Goal: Find specific page/section: Find specific page/section

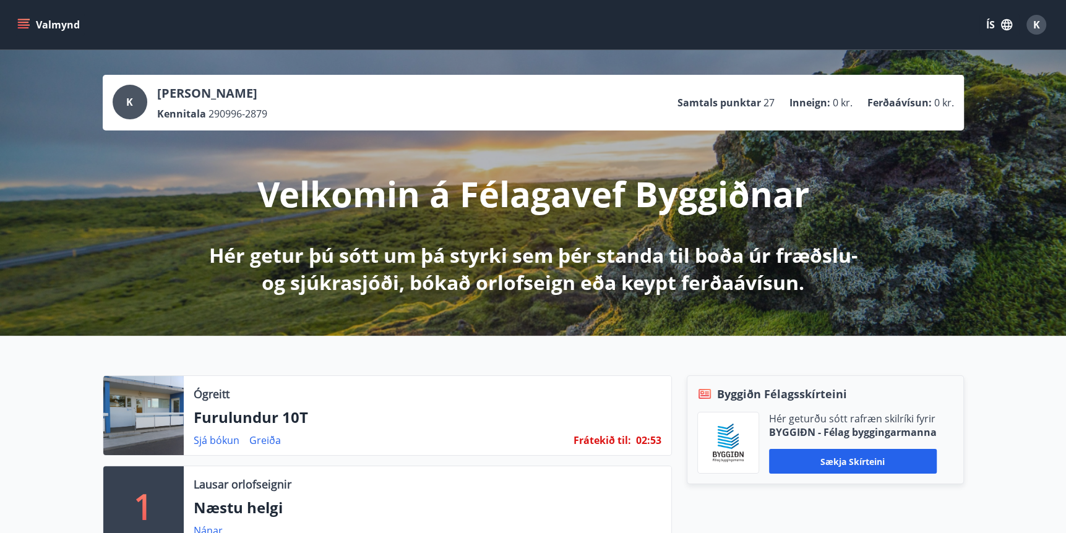
click at [30, 22] on button "Valmynd" at bounding box center [50, 25] width 70 height 22
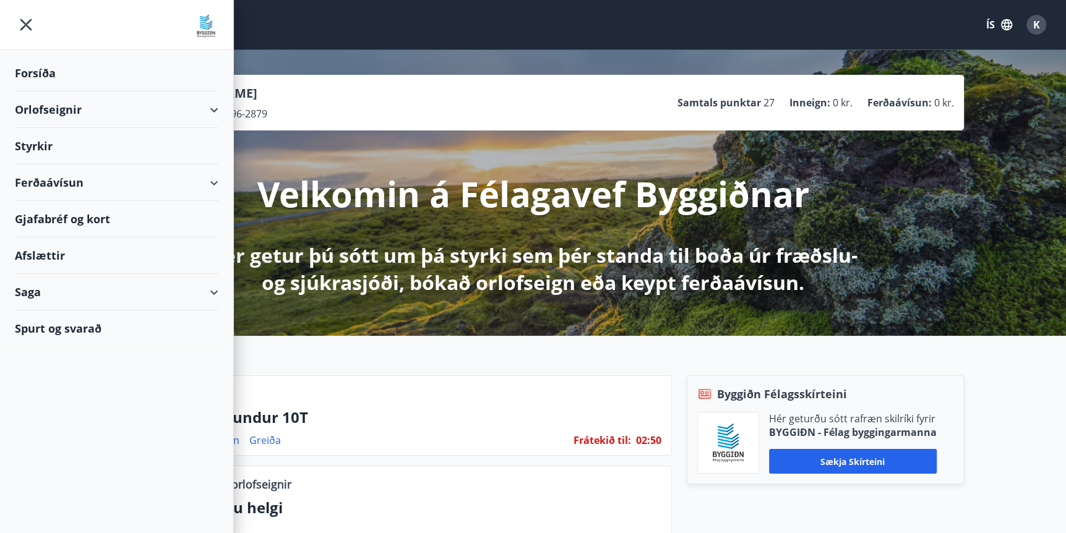
click at [27, 288] on div "Saga" at bounding box center [117, 292] width 204 height 37
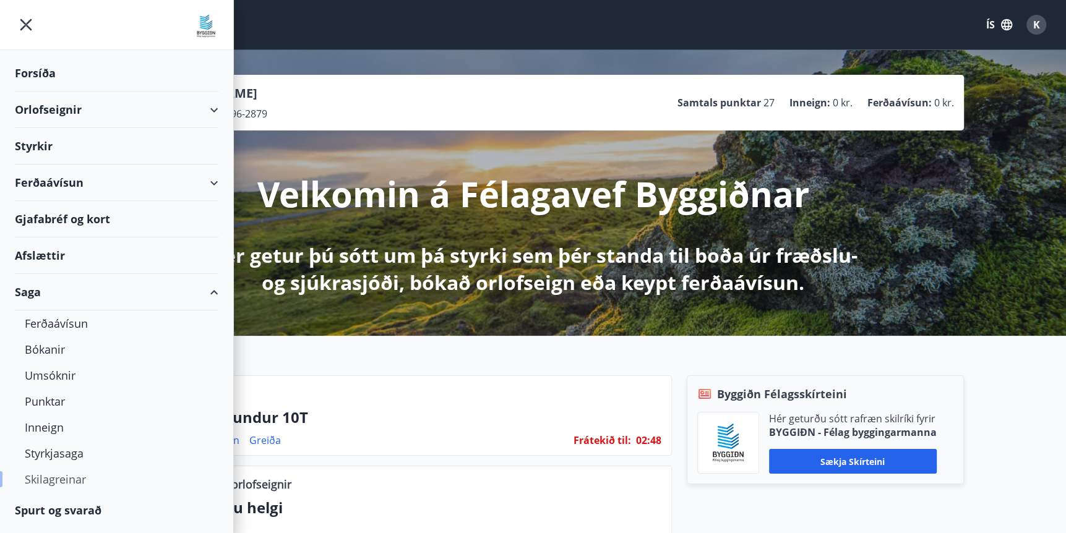
click at [52, 479] on div "Skilagreinar" at bounding box center [117, 480] width 184 height 26
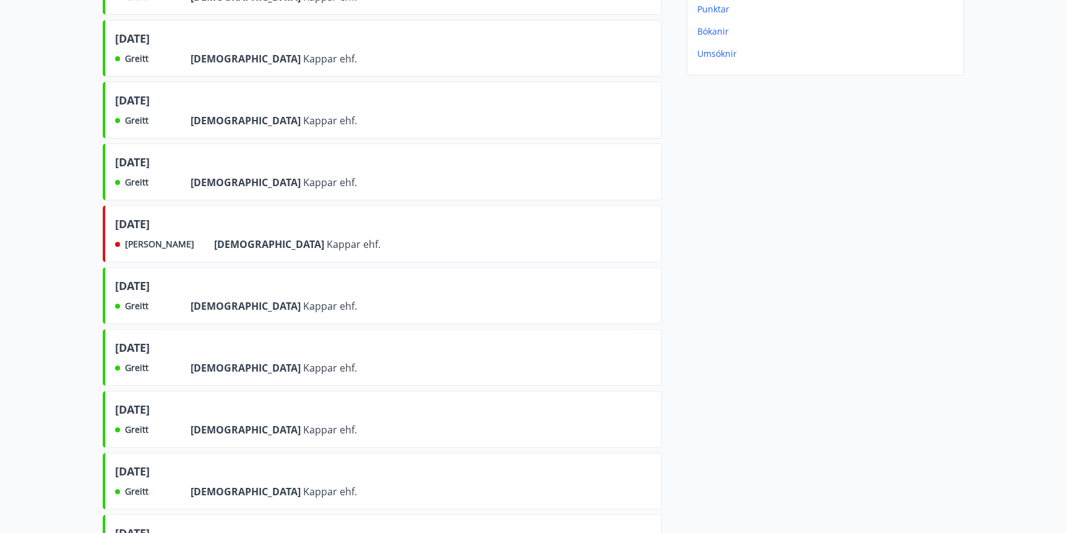
scroll to position [330, 0]
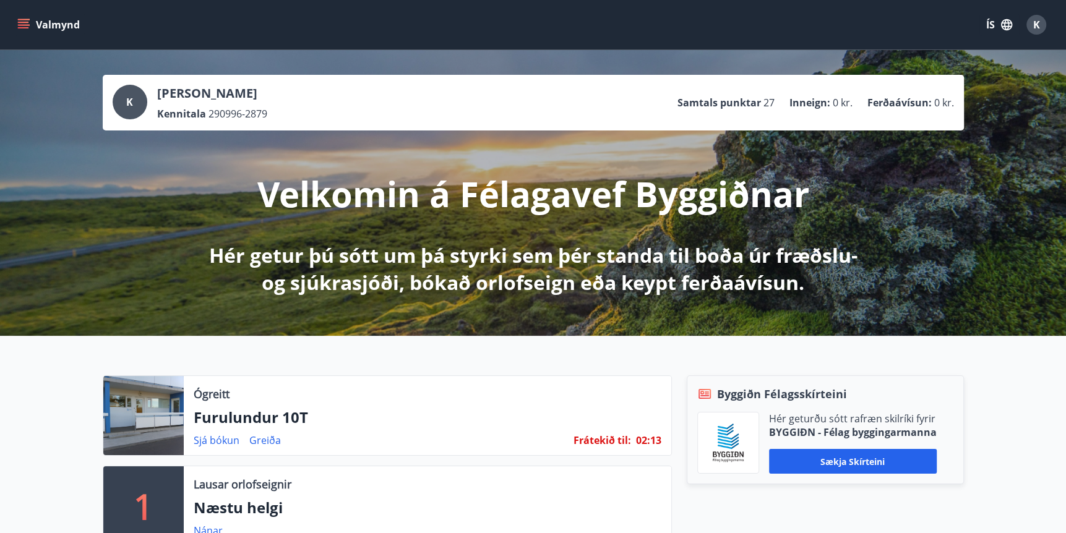
click at [1037, 25] on span "K" at bounding box center [1036, 25] width 7 height 14
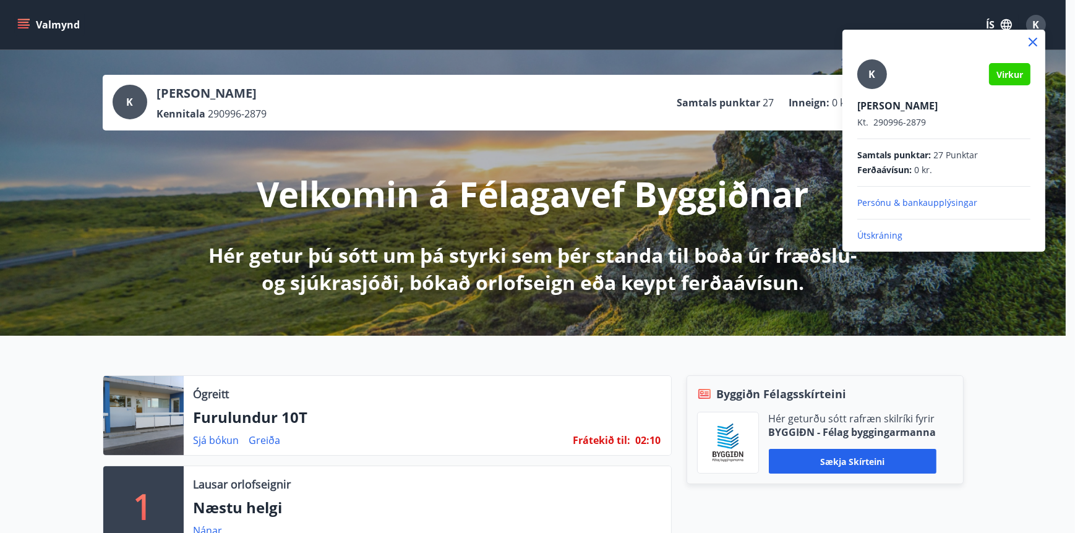
click at [895, 200] on p "Persónu & bankaupplýsingar" at bounding box center [944, 203] width 173 height 12
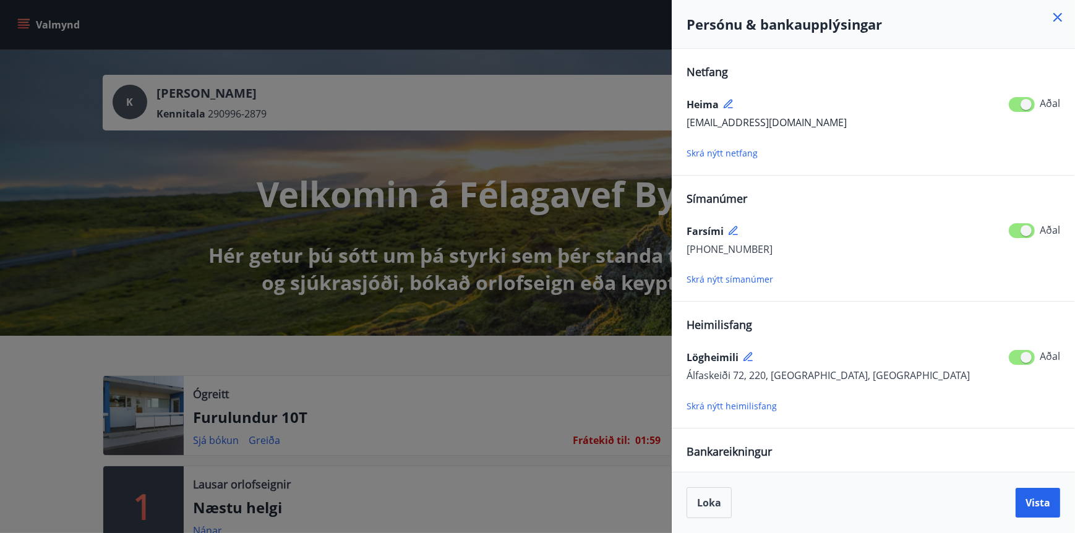
click at [1059, 15] on icon at bounding box center [1058, 17] width 15 height 15
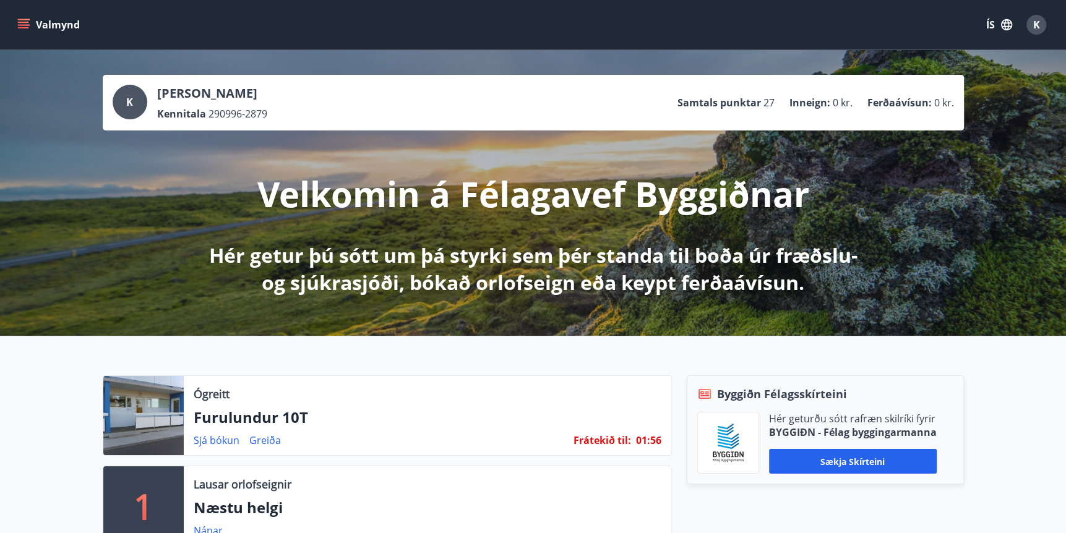
drag, startPoint x: 157, startPoint y: 90, endPoint x: 308, endPoint y: 92, distance: 151.0
click at [308, 92] on div "K Kristín Jóna Skúladóttir Kennitala 290996-2879 Samtals punktar 27 Inneign : 0…" at bounding box center [533, 103] width 841 height 36
drag, startPoint x: 308, startPoint y: 92, endPoint x: 289, endPoint y: 91, distance: 19.2
copy p "Kristín Jóna Skúladóttir"
